Goal: Communication & Community: Share content

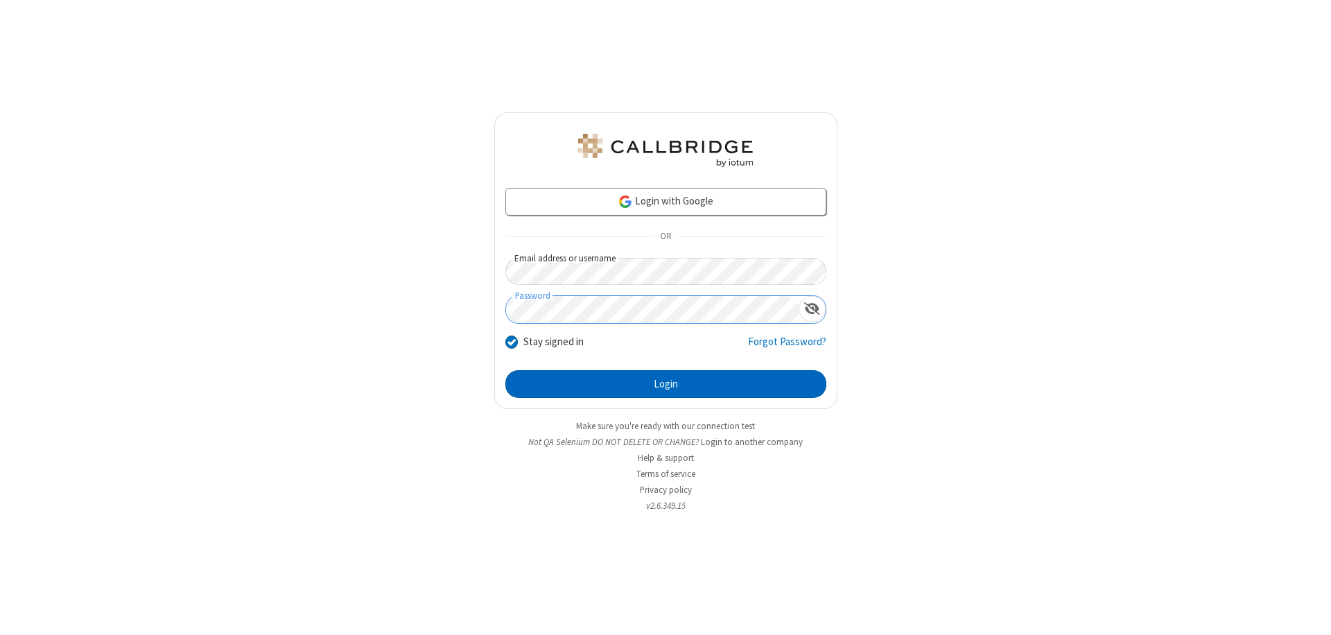
click at [665, 384] on button "Login" at bounding box center [665, 384] width 321 height 28
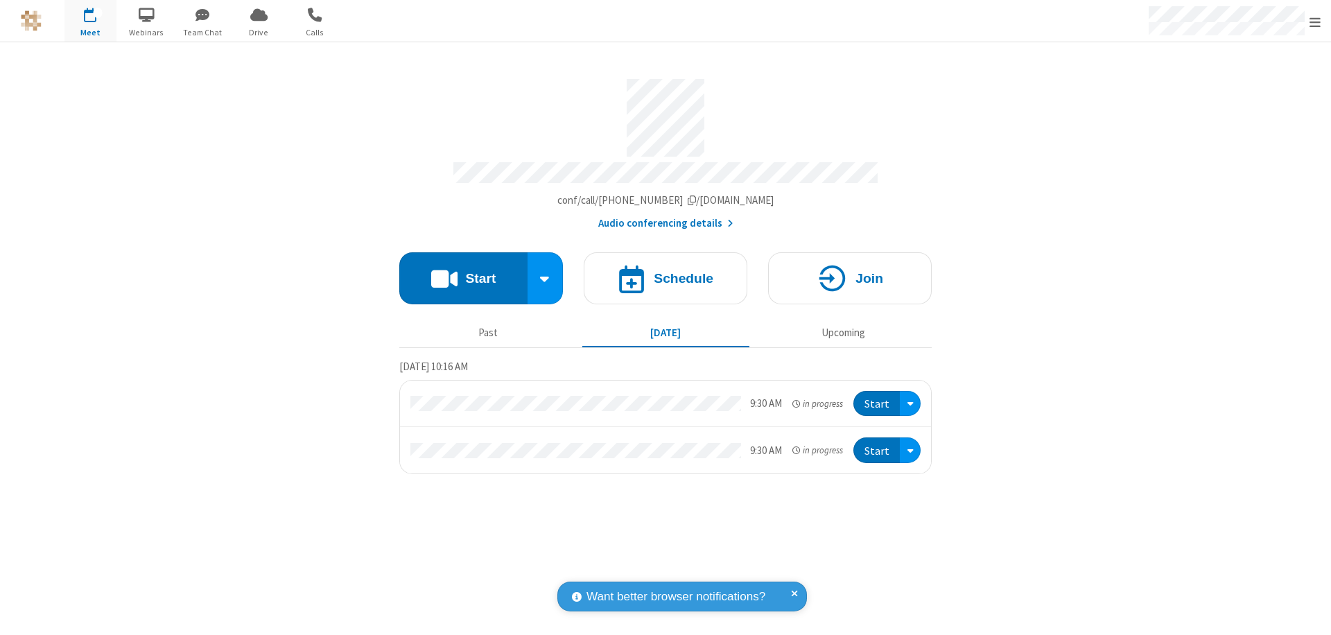
click at [463, 272] on button "Start" at bounding box center [463, 278] width 128 height 52
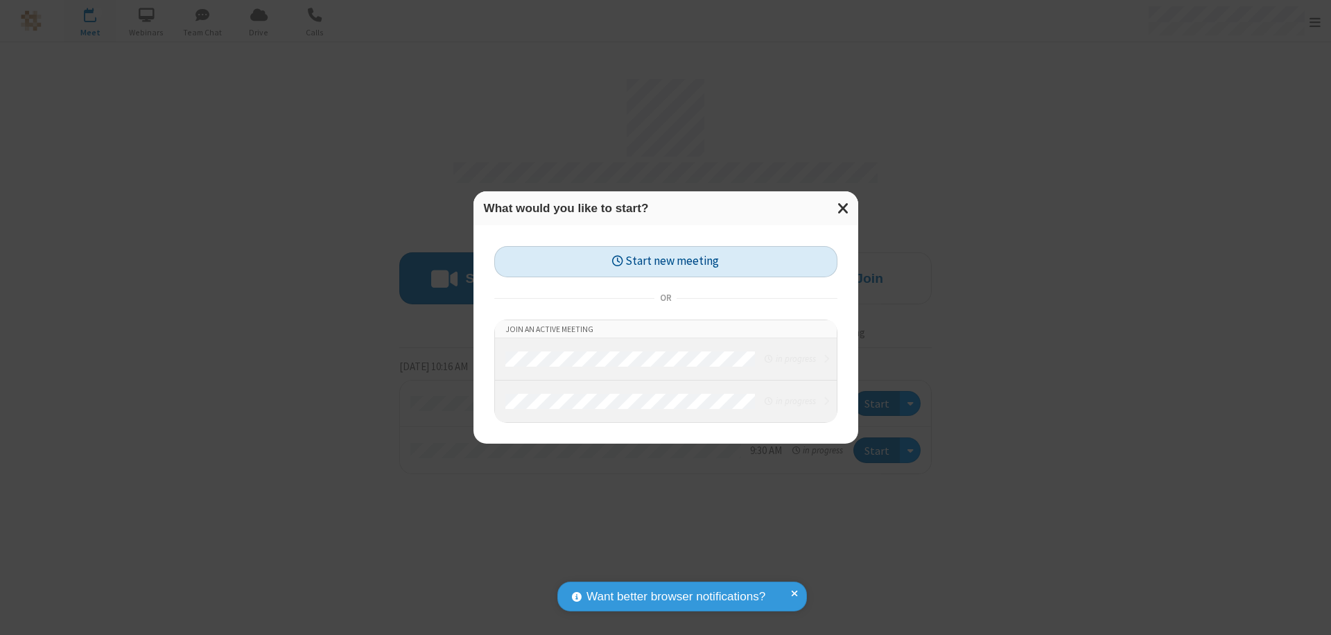
click at [665, 261] on button "Start new meeting" at bounding box center [665, 261] width 343 height 31
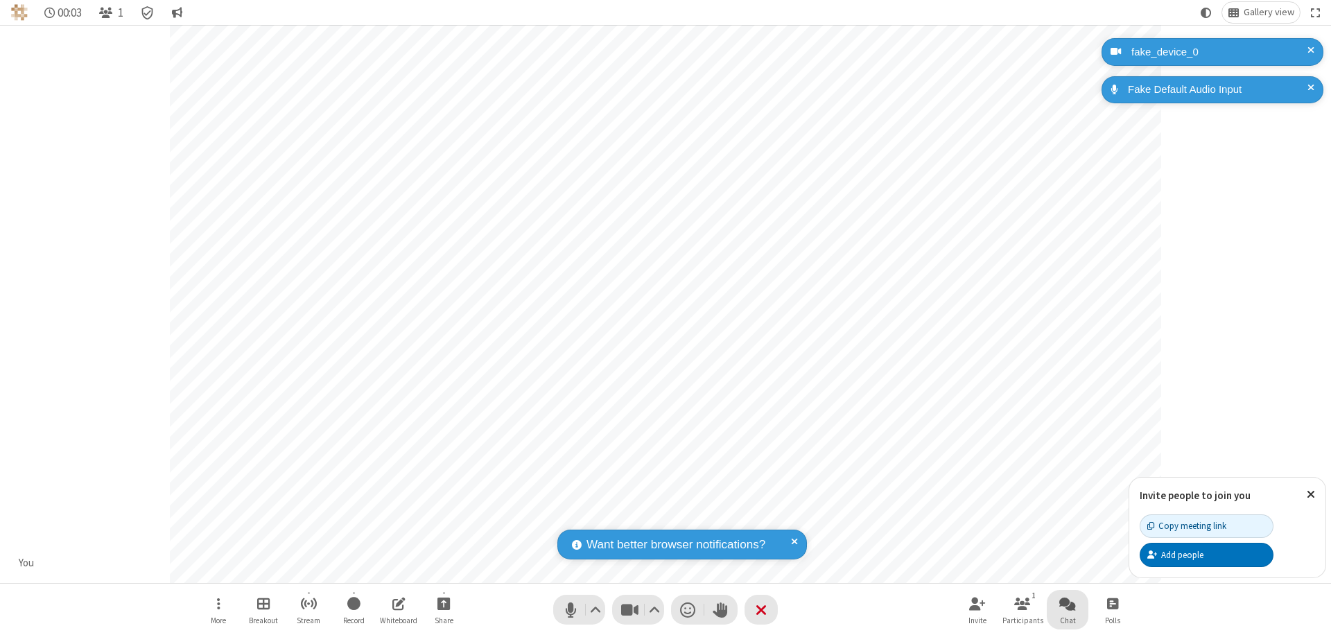
click at [1067, 603] on span "Open chat" at bounding box center [1067, 603] width 17 height 17
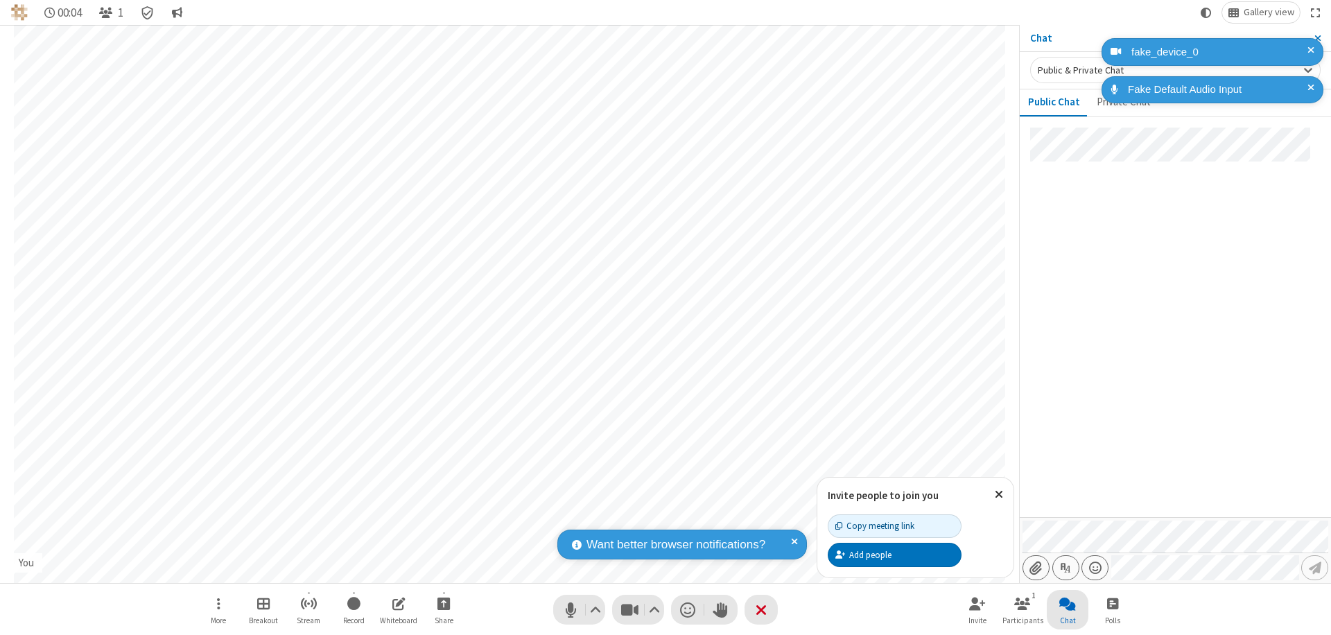
type input "C:\fakepath\doc_test.docx"
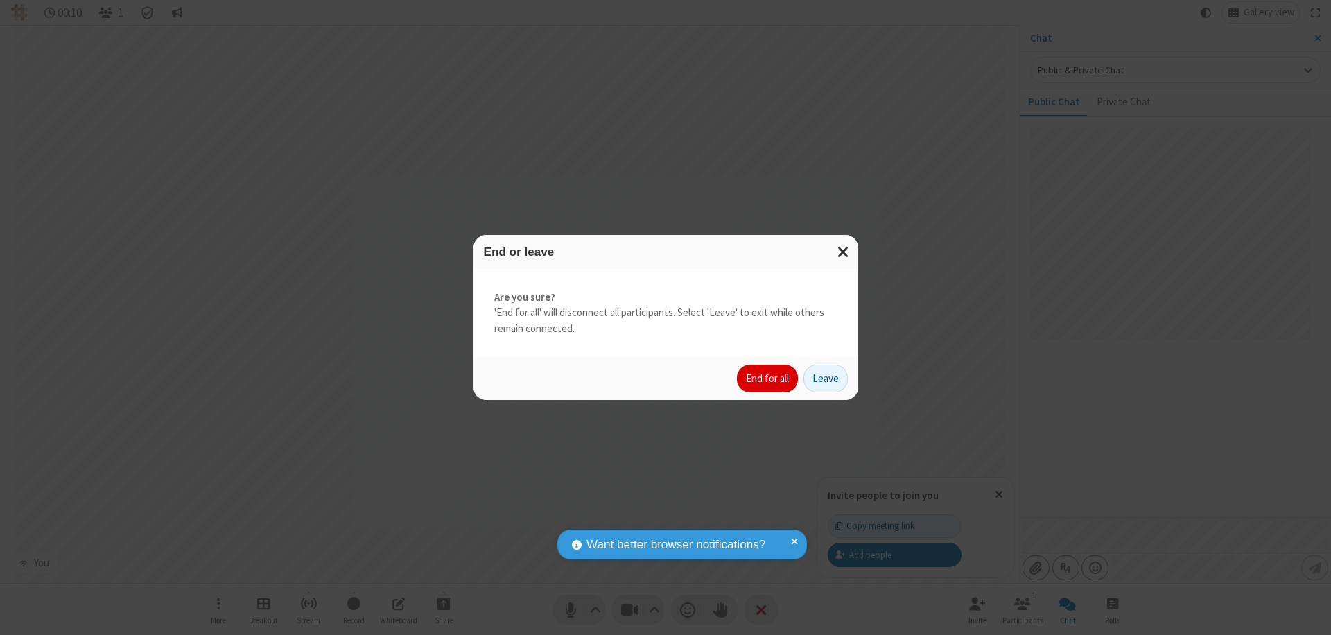
click at [768, 378] on button "End for all" at bounding box center [767, 379] width 61 height 28
